Goal: Transaction & Acquisition: Purchase product/service

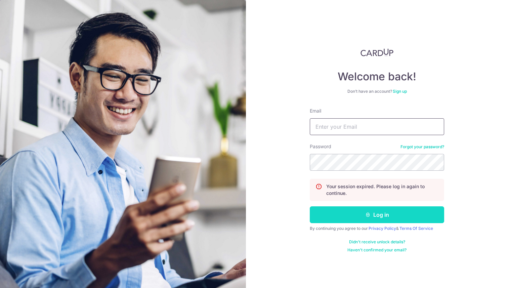
type input "[EMAIL_ADDRESS][DOMAIN_NAME]"
click at [354, 211] on button "Log in" at bounding box center [377, 214] width 134 height 17
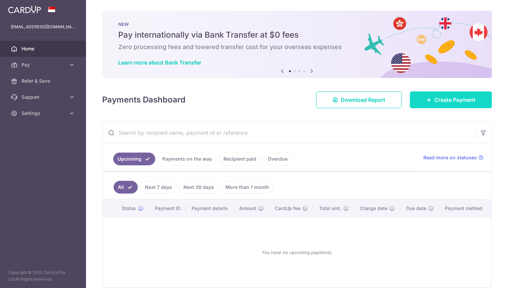
click at [464, 102] on span "Create Payment" at bounding box center [454, 100] width 41 height 8
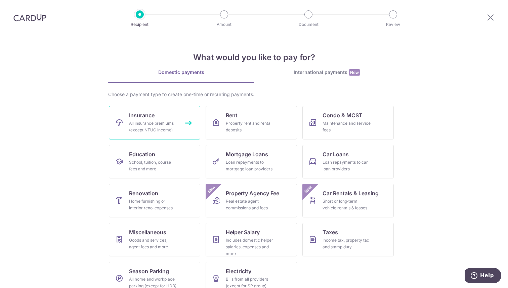
scroll to position [13, 0]
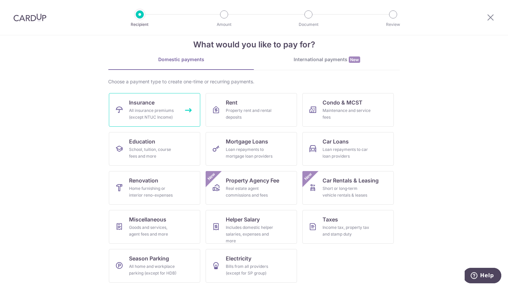
click at [179, 98] on link "Insurance All insurance premiums (except NTUC Income)" at bounding box center [154, 110] width 91 height 34
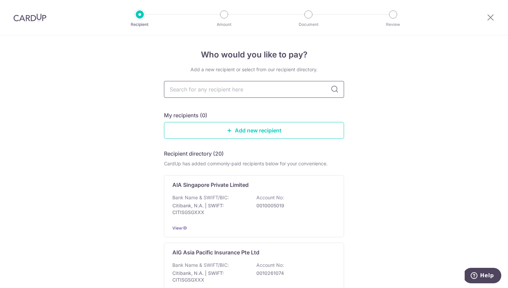
click at [208, 86] on input "text" at bounding box center [254, 89] width 180 height 17
type input "aia"
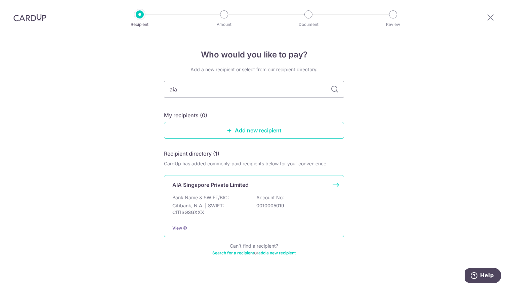
click at [244, 189] on div "AIA Singapore Private Limited Bank Name & SWIFT/BIC: Citibank, N.A. | SWIFT: CI…" at bounding box center [254, 206] width 180 height 62
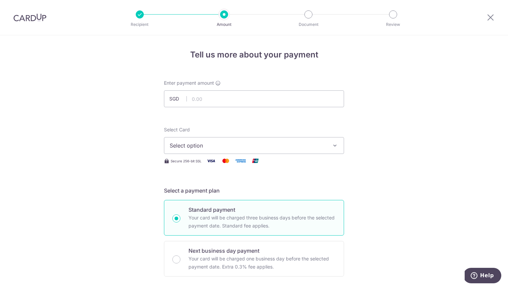
click at [335, 142] on icon "button" at bounding box center [334, 145] width 7 height 7
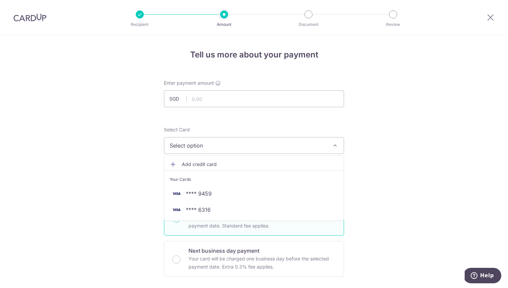
click at [223, 161] on span "Add credit card" at bounding box center [260, 164] width 156 height 7
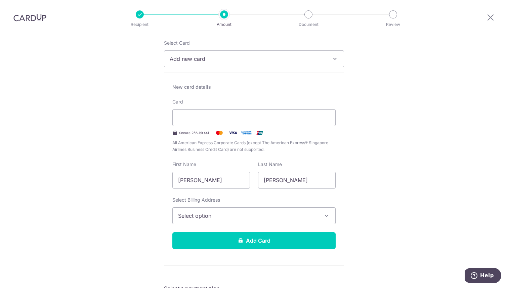
scroll to position [87, 0]
click at [253, 219] on span "Select option" at bounding box center [248, 215] width 140 height 8
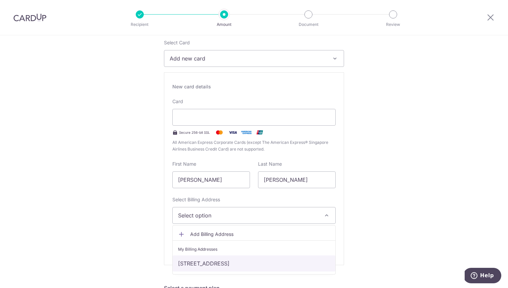
click at [232, 259] on link "[STREET_ADDRESS]" at bounding box center [254, 263] width 163 height 16
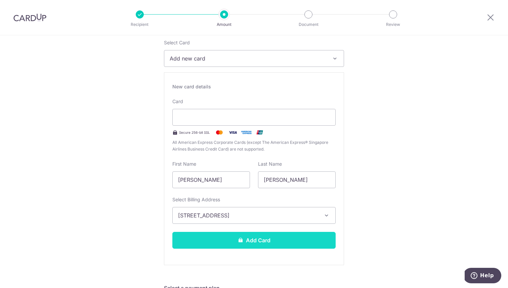
click at [265, 234] on button "Add Card" at bounding box center [253, 240] width 163 height 17
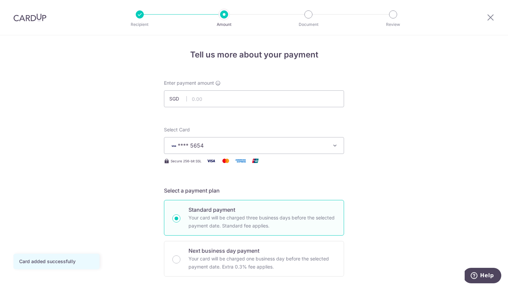
click at [330, 141] on button "**** 5654" at bounding box center [254, 145] width 180 height 17
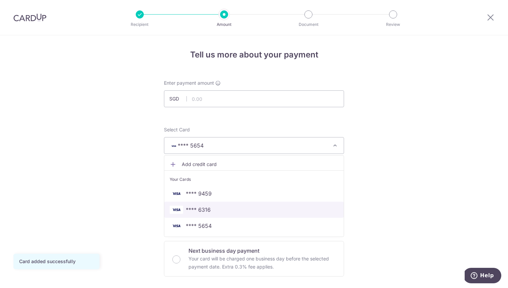
click at [210, 203] on link "**** 6316" at bounding box center [253, 209] width 179 height 16
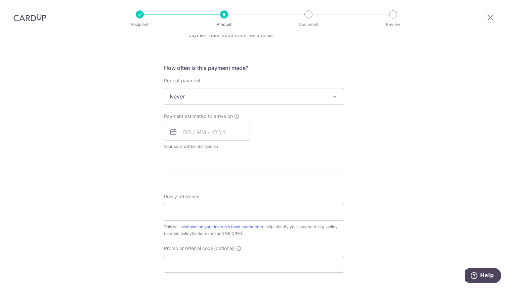
scroll to position [355, 0]
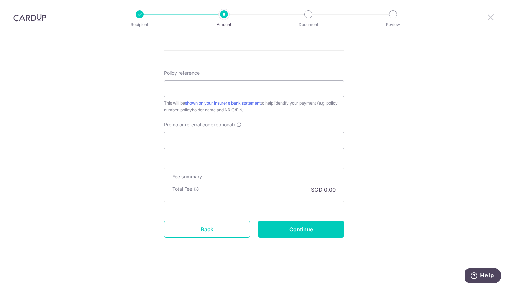
click at [487, 15] on icon at bounding box center [490, 17] width 8 height 8
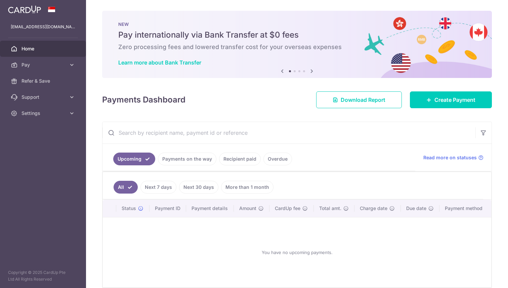
click at [234, 152] on ul "Upcoming Payments on the way Recipient paid Overdue" at bounding box center [258, 157] width 313 height 27
click at [233, 155] on link "Recipient paid" at bounding box center [240, 158] width 42 height 13
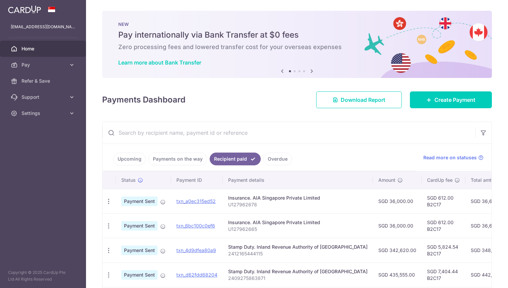
click at [335, 195] on div "Insurance. AIA Singapore Private Limited" at bounding box center [297, 197] width 139 height 7
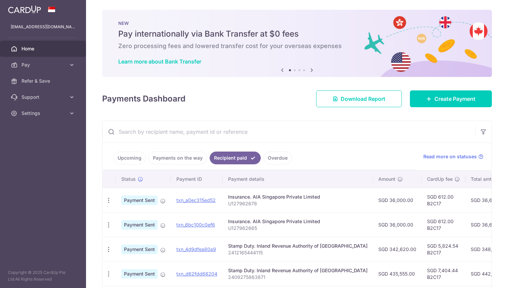
scroll to position [5, 0]
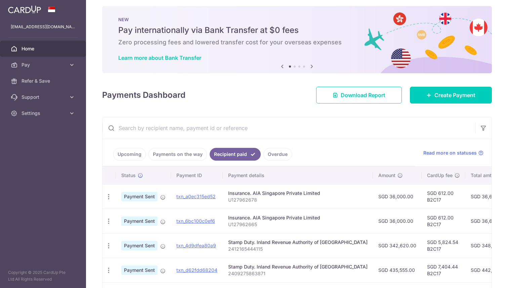
click at [333, 194] on div "Insurance. AIA Singapore Private Limited" at bounding box center [297, 193] width 139 height 7
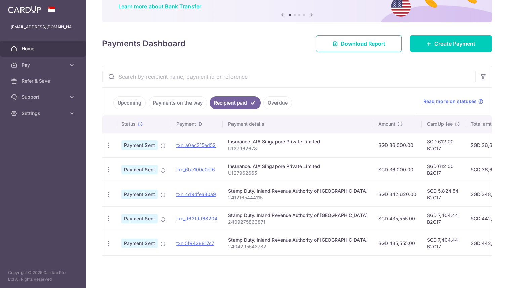
scroll to position [41, 0]
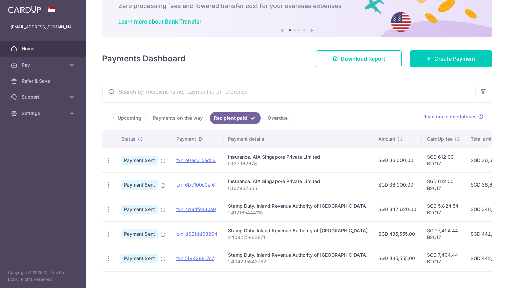
click at [404, 53] on div "Download Report" at bounding box center [359, 58] width 94 height 17
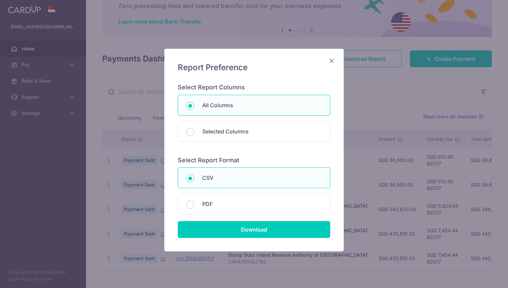
click at [328, 61] on icon "Close" at bounding box center [331, 60] width 8 height 8
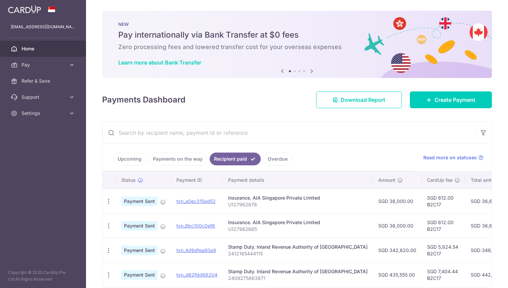
scroll to position [56, 0]
